Goal: Information Seeking & Learning: Check status

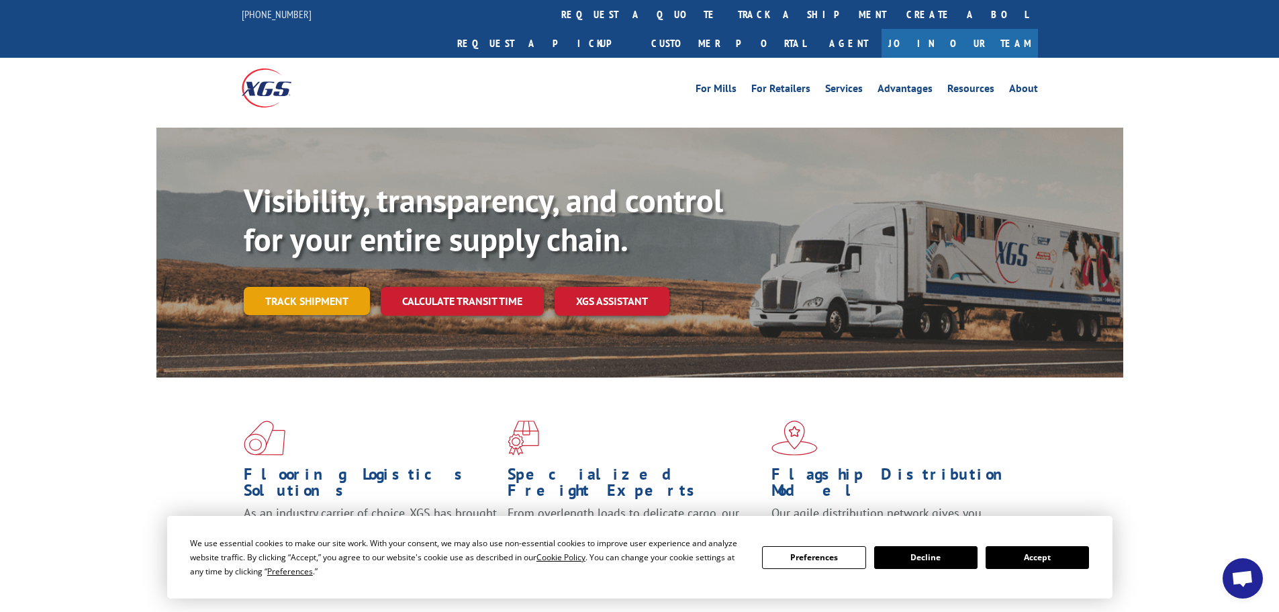
click at [309, 287] on link "Track shipment" at bounding box center [307, 301] width 126 height 28
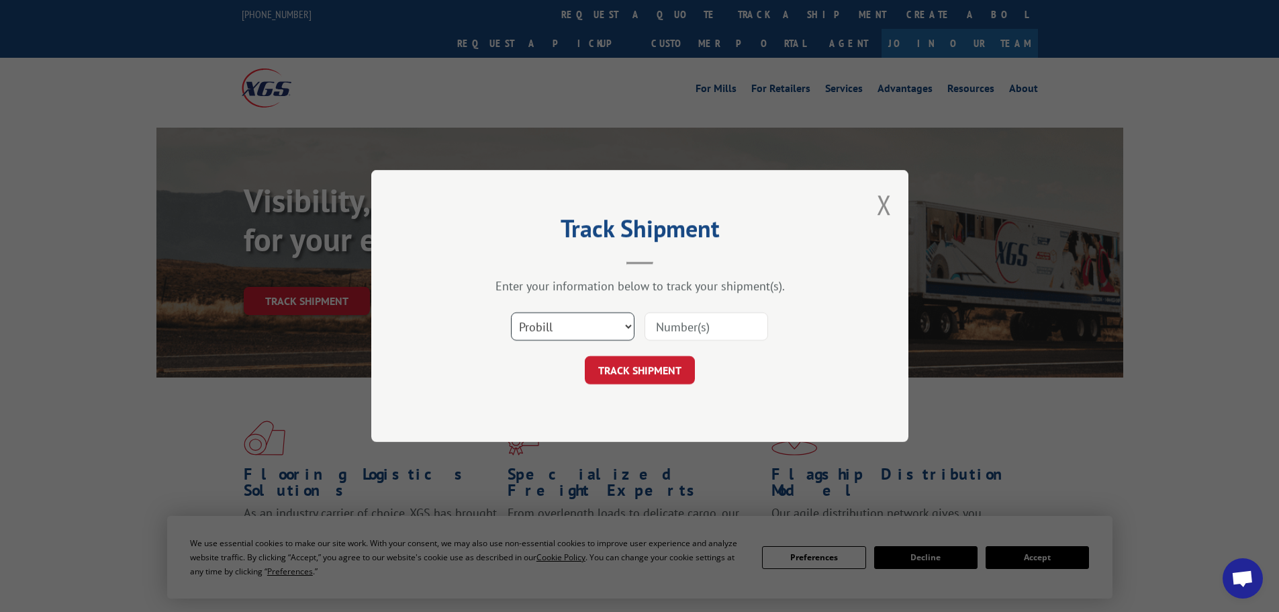
drag, startPoint x: 618, startPoint y: 320, endPoint x: 593, endPoint y: 331, distance: 27.7
click at [617, 320] on select "Select category... Probill BOL PO" at bounding box center [573, 326] width 124 height 28
select select "bol"
click at [511, 312] on select "Select category... Probill BOL PO" at bounding box center [573, 326] width 124 height 28
click at [709, 325] on input at bounding box center [707, 326] width 124 height 28
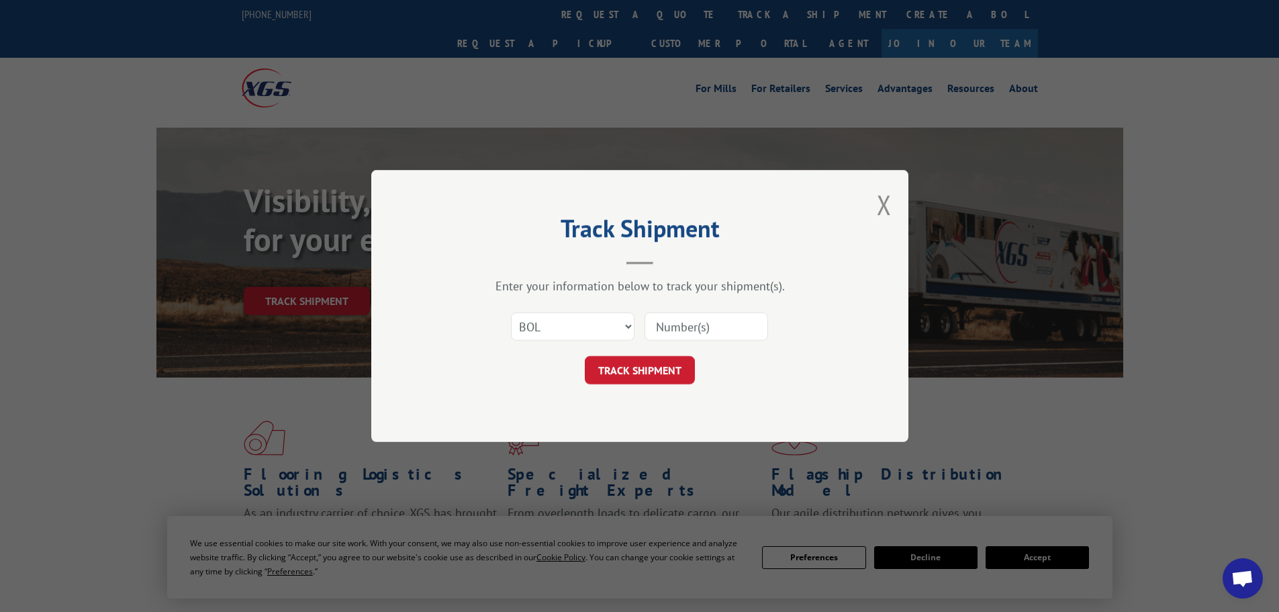
click at [675, 332] on input at bounding box center [707, 326] width 124 height 28
paste input "6423676"
type input "6423676"
click at [647, 373] on button "TRACK SHIPMENT" at bounding box center [640, 370] width 110 height 28
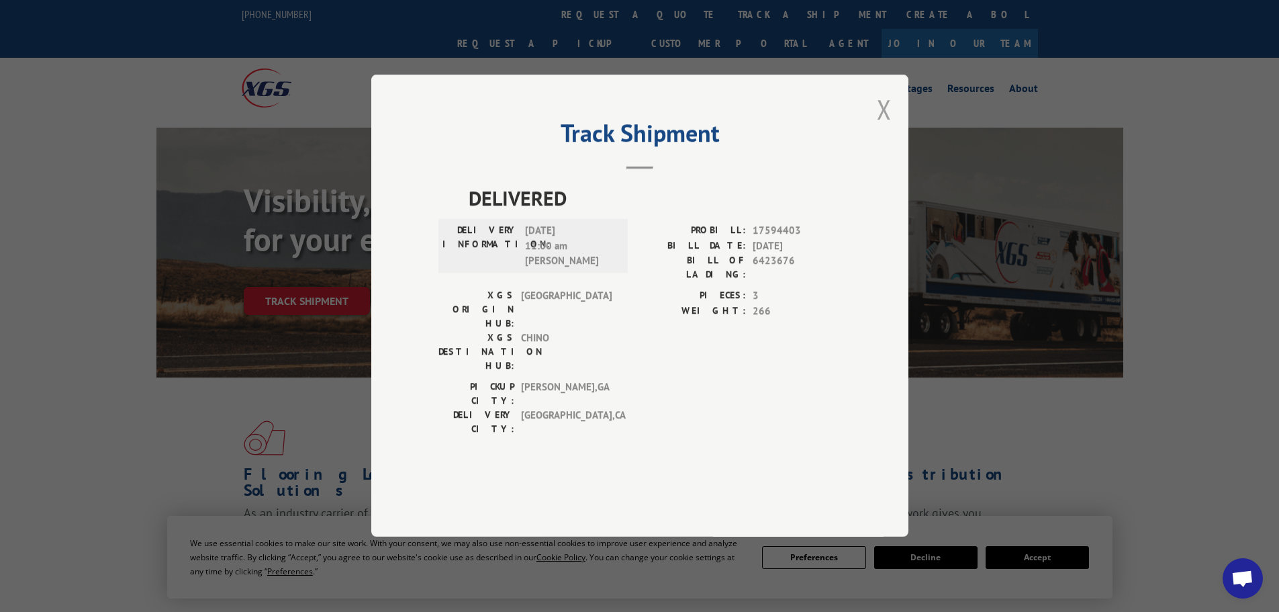
click at [890, 127] on button "Close modal" at bounding box center [884, 109] width 15 height 36
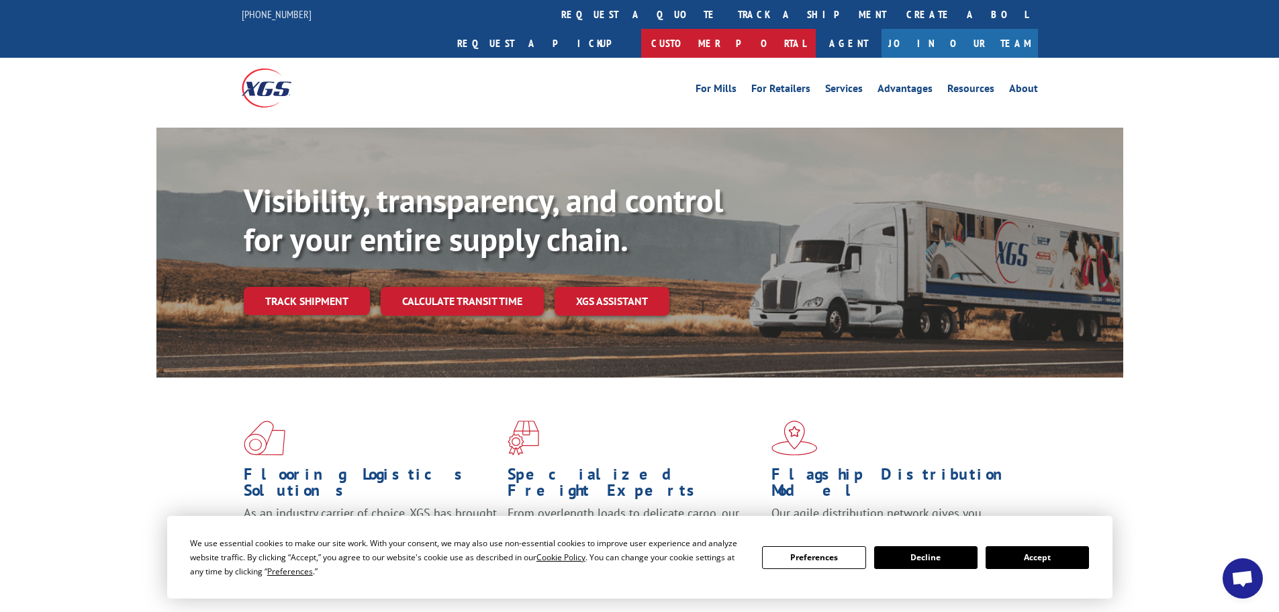
click at [816, 29] on link "Customer Portal" at bounding box center [728, 43] width 175 height 29
